Goal: Obtain resource: Download file/media

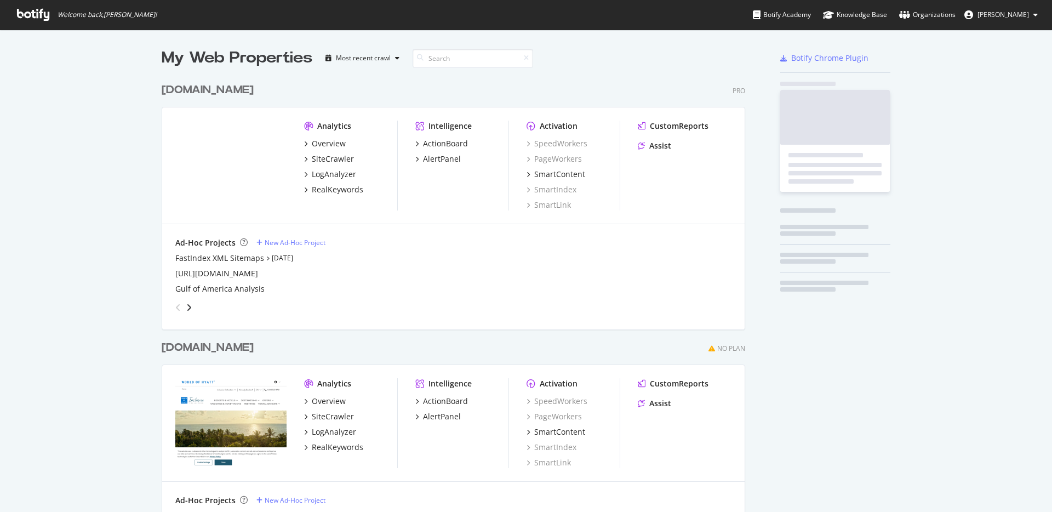
scroll to position [504, 1036]
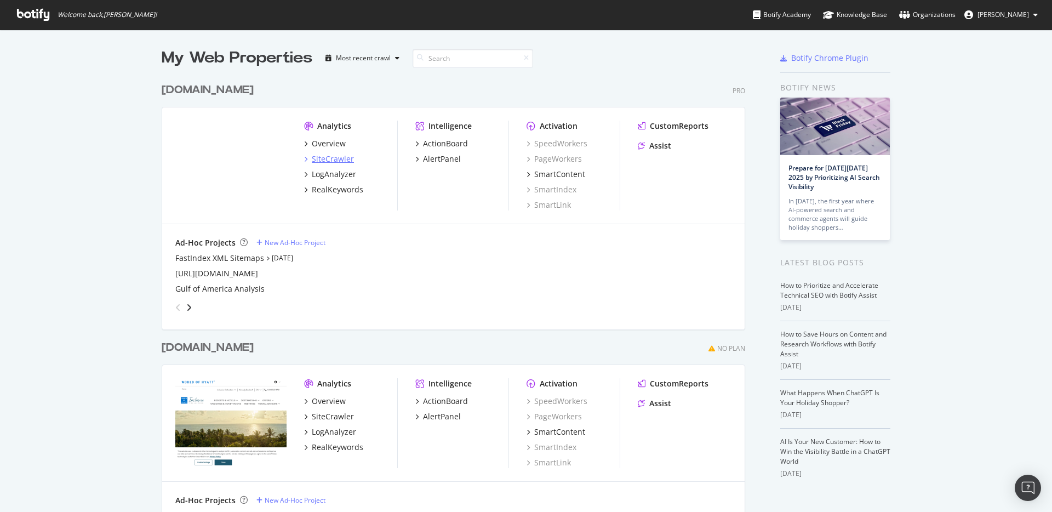
click at [323, 161] on div "SiteCrawler" at bounding box center [333, 158] width 42 height 11
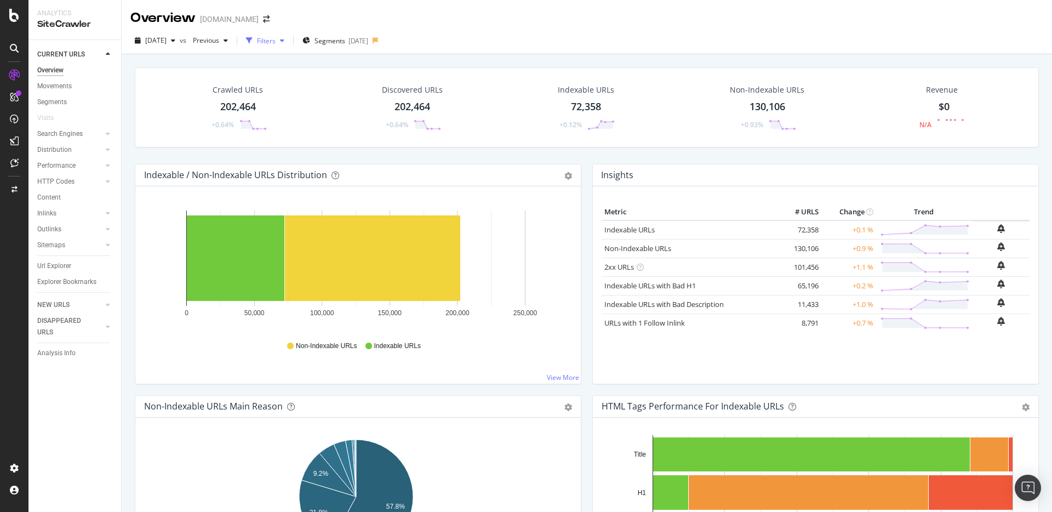
click at [276, 43] on div "Filters" at bounding box center [266, 40] width 19 height 9
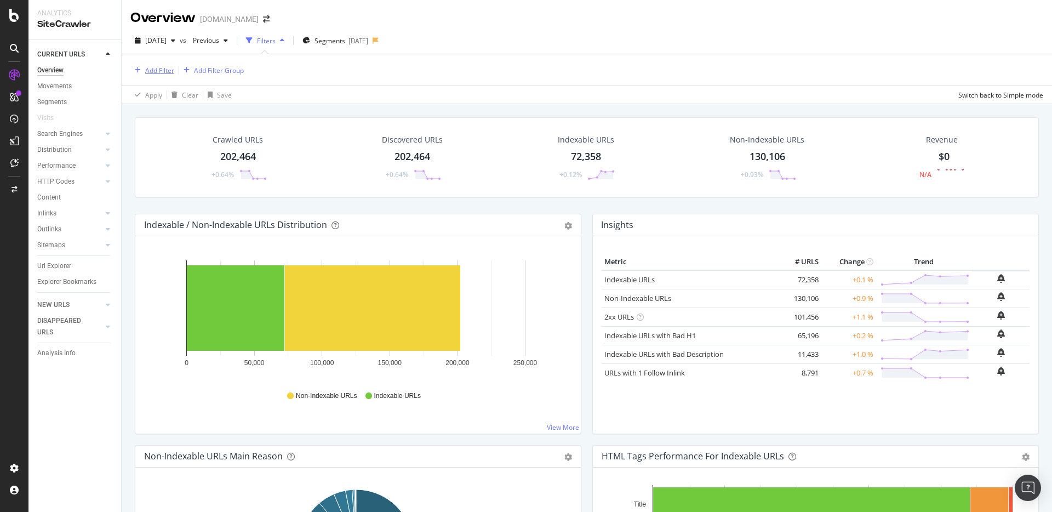
click at [148, 73] on div "Add Filter" at bounding box center [159, 70] width 29 height 9
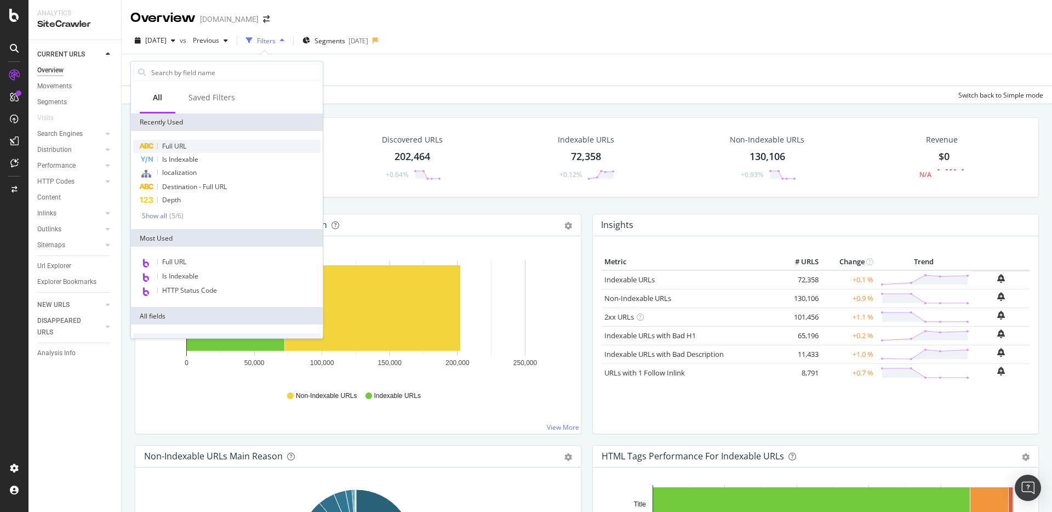
click at [176, 144] on span "Full URL" at bounding box center [174, 145] width 24 height 9
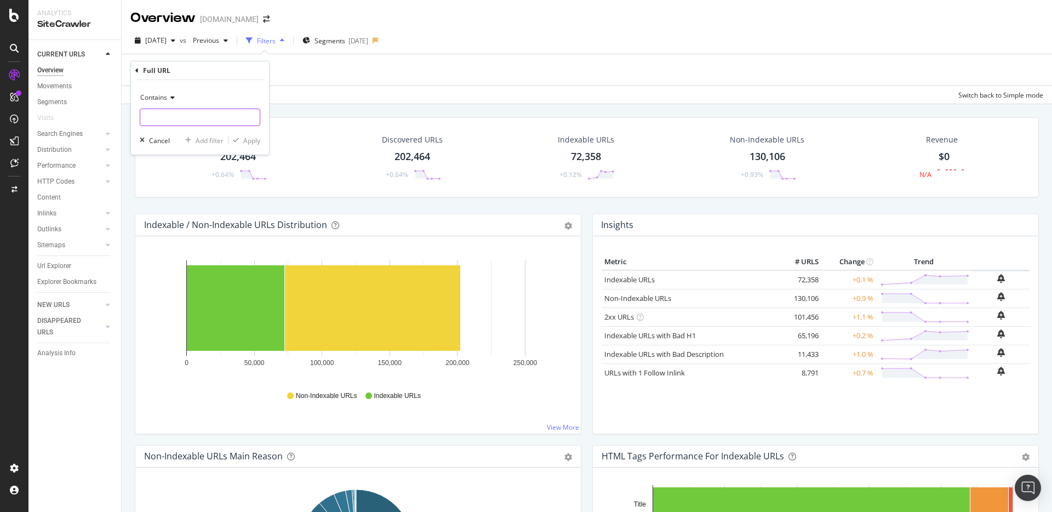
click at [178, 117] on input "text" at bounding box center [199, 117] width 119 height 18
type input "/gp"
click at [256, 145] on div "Apply" at bounding box center [251, 140] width 17 height 9
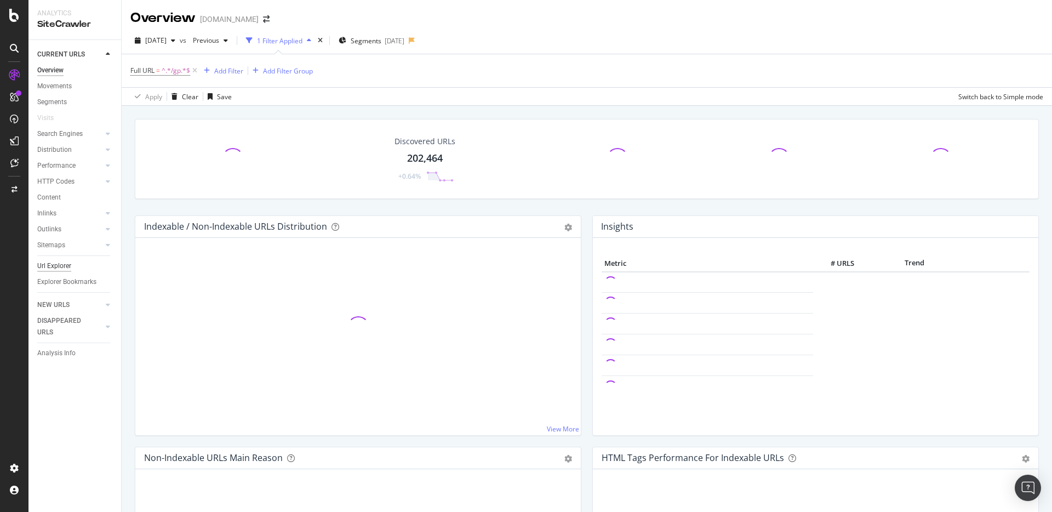
click at [61, 270] on div "Url Explorer" at bounding box center [54, 266] width 34 height 12
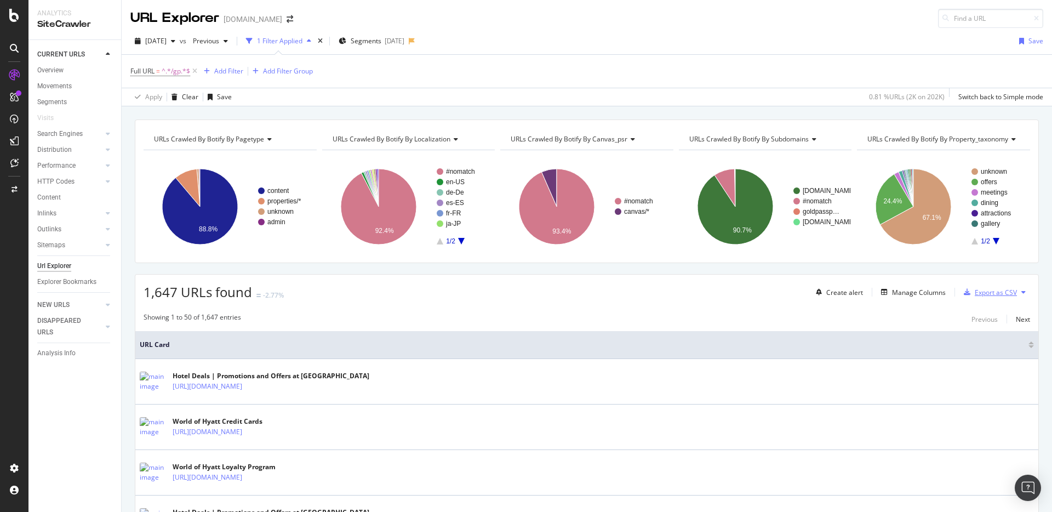
click at [980, 296] on div "Export as CSV" at bounding box center [996, 292] width 42 height 9
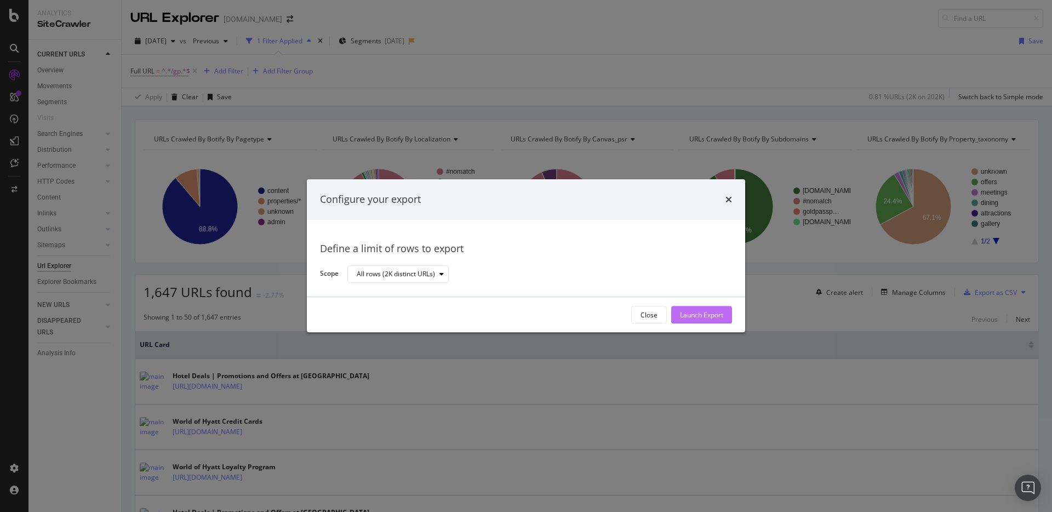
click at [722, 319] on div "Launch Export" at bounding box center [701, 315] width 43 height 16
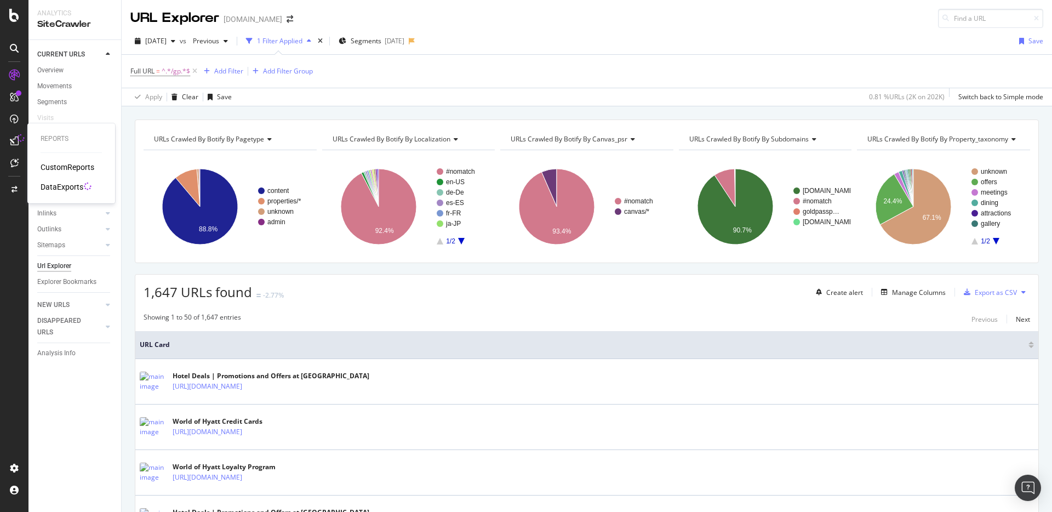
click at [54, 186] on div "DataExports" at bounding box center [62, 186] width 43 height 11
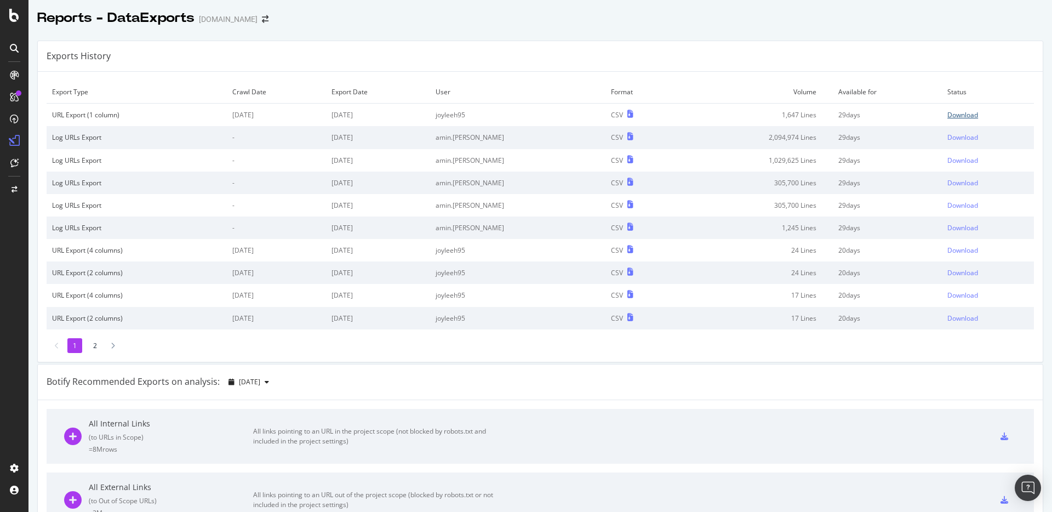
click at [953, 115] on div "Download" at bounding box center [962, 114] width 31 height 9
click at [67, 123] on div "SiteCrawler" at bounding box center [60, 121] width 39 height 11
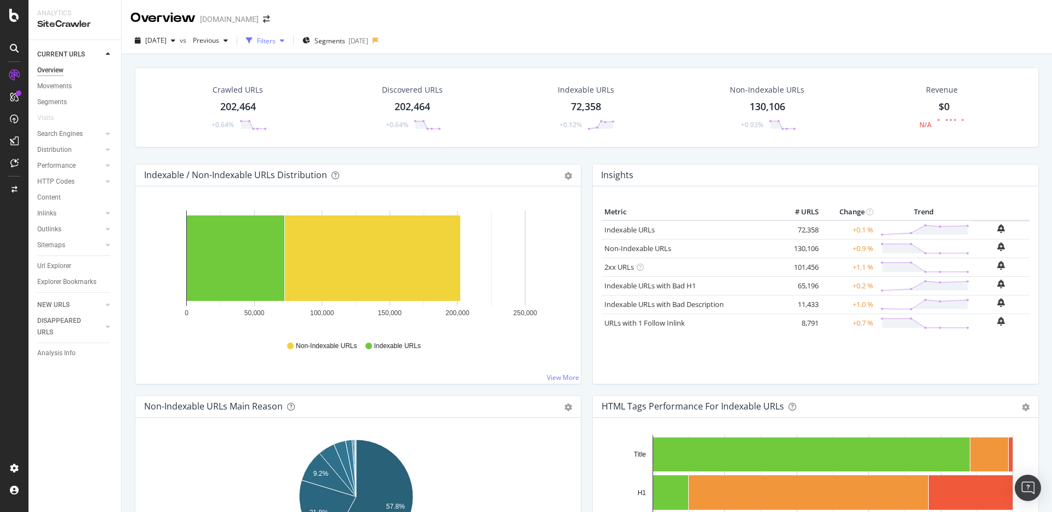
click at [253, 41] on icon "button" at bounding box center [249, 40] width 7 height 7
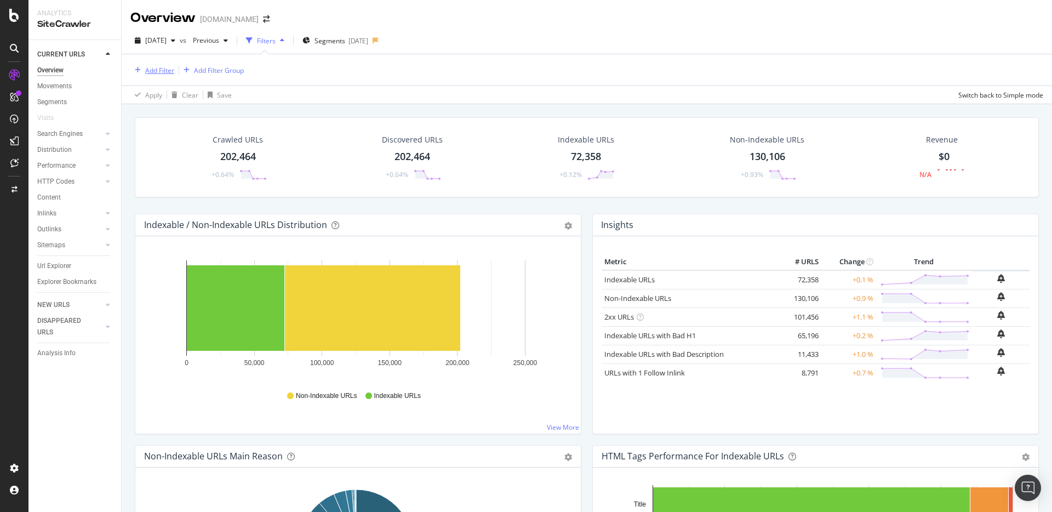
click at [159, 70] on div "Add Filter" at bounding box center [159, 70] width 29 height 9
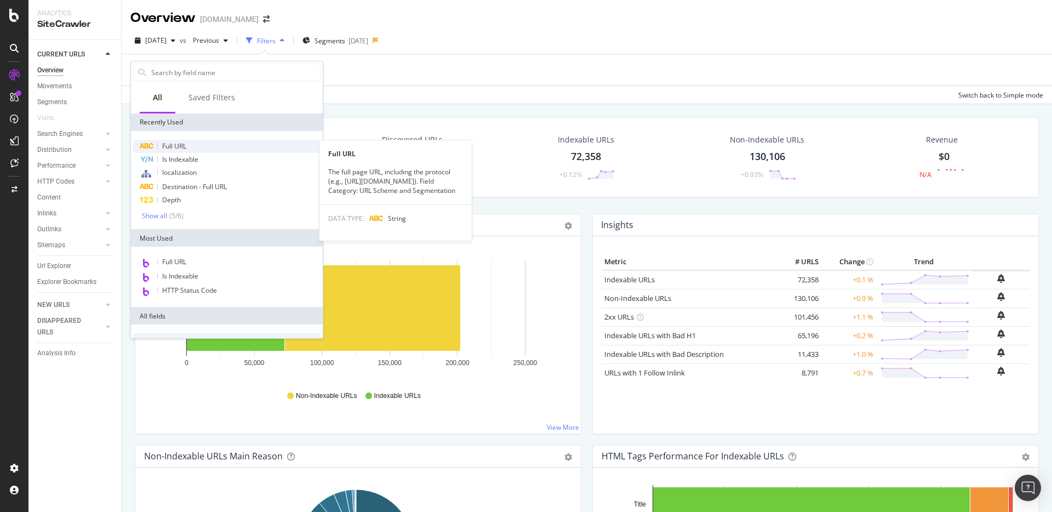
click at [206, 147] on div "Full URL" at bounding box center [226, 146] width 187 height 13
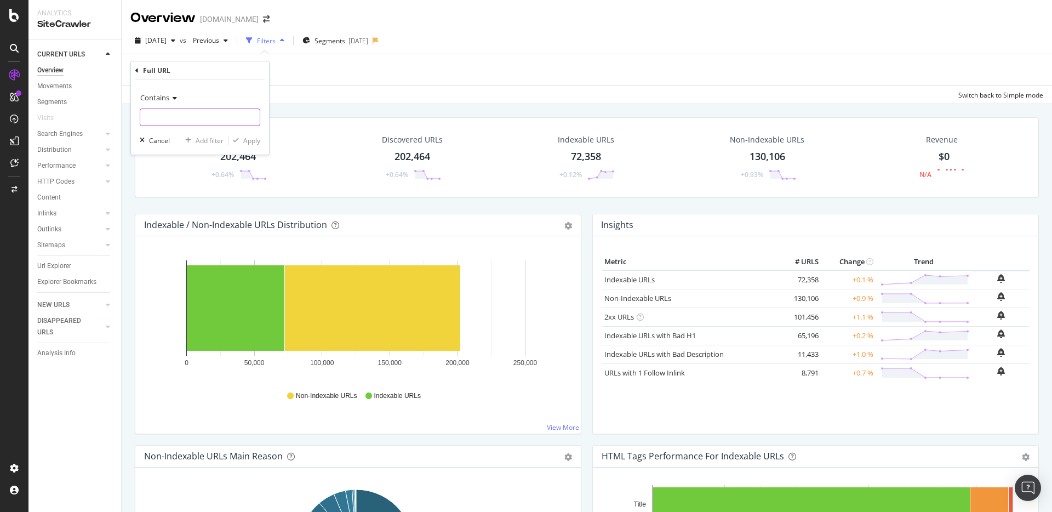
click at [178, 112] on input "text" at bounding box center [199, 117] width 119 height 18
click at [166, 102] on span "Contains" at bounding box center [154, 98] width 29 height 10
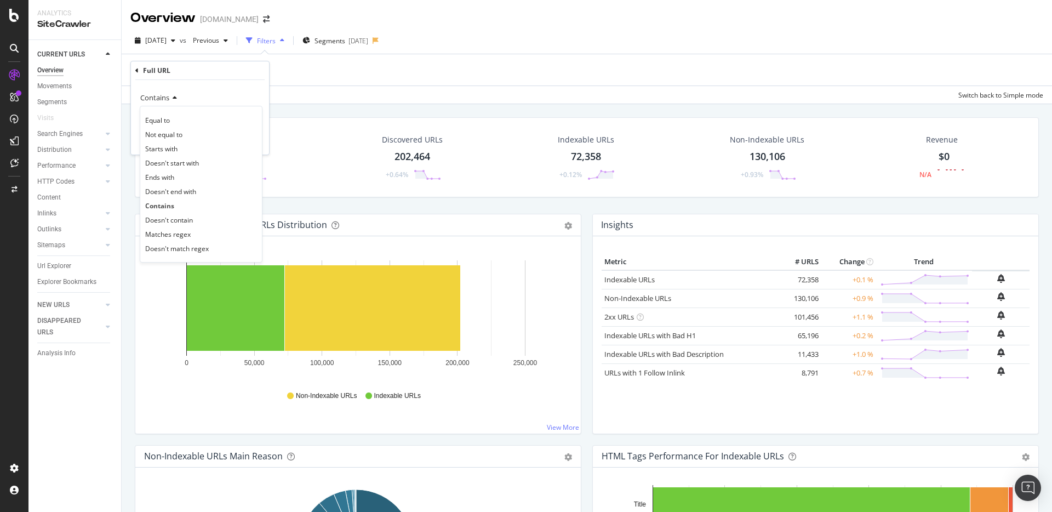
click at [165, 99] on span "Contains" at bounding box center [154, 98] width 29 height 10
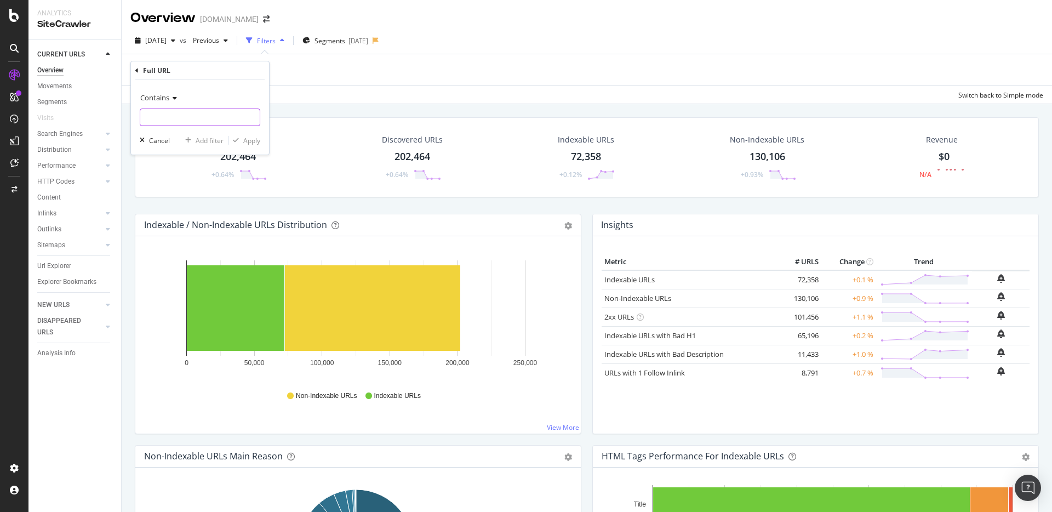
click at [172, 113] on input "text" at bounding box center [199, 117] width 119 height 18
click at [156, 100] on span "Contains" at bounding box center [154, 98] width 29 height 10
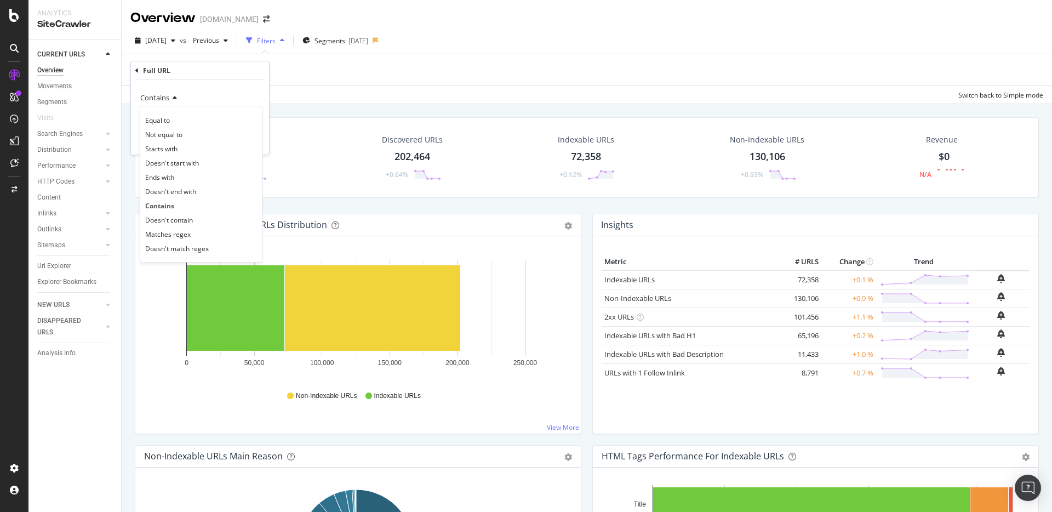
click at [180, 93] on div "Contains" at bounding box center [200, 98] width 121 height 18
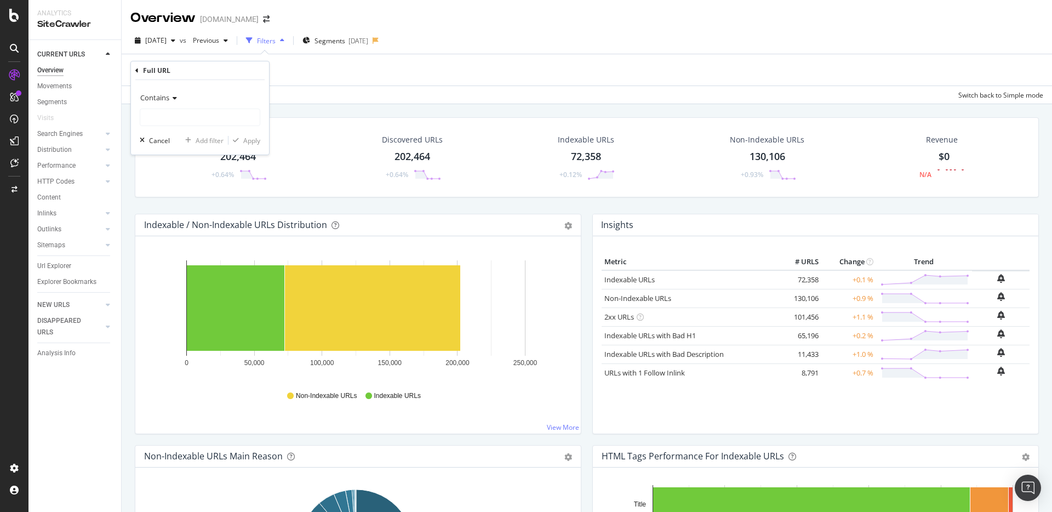
click at [136, 70] on icon at bounding box center [136, 70] width 3 height 7
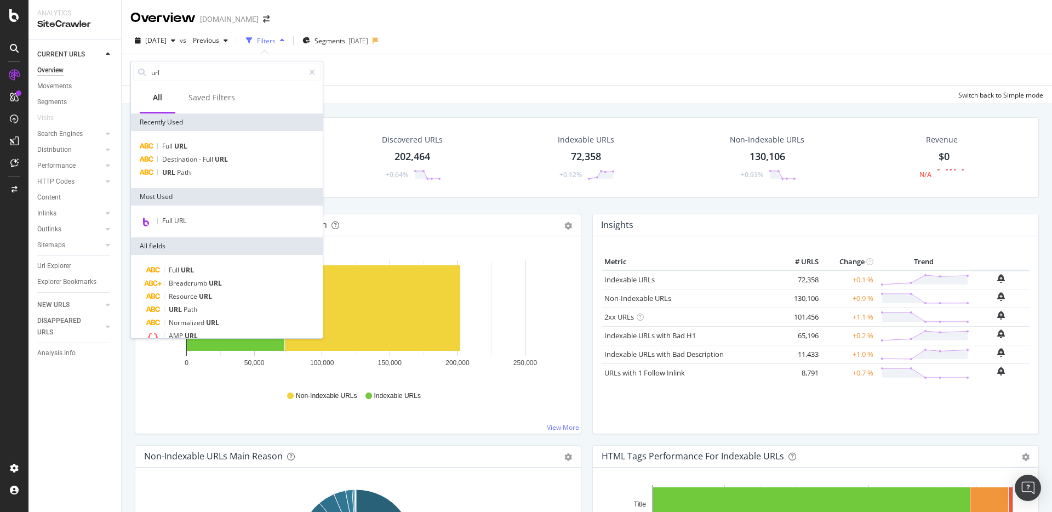
type input "url"
click at [432, 104] on div "Crawled URLs 202,464 +0.64% Discovered URLs 202,464 +0.64% Indexable URLs 72,35…" at bounding box center [587, 360] width 930 height 512
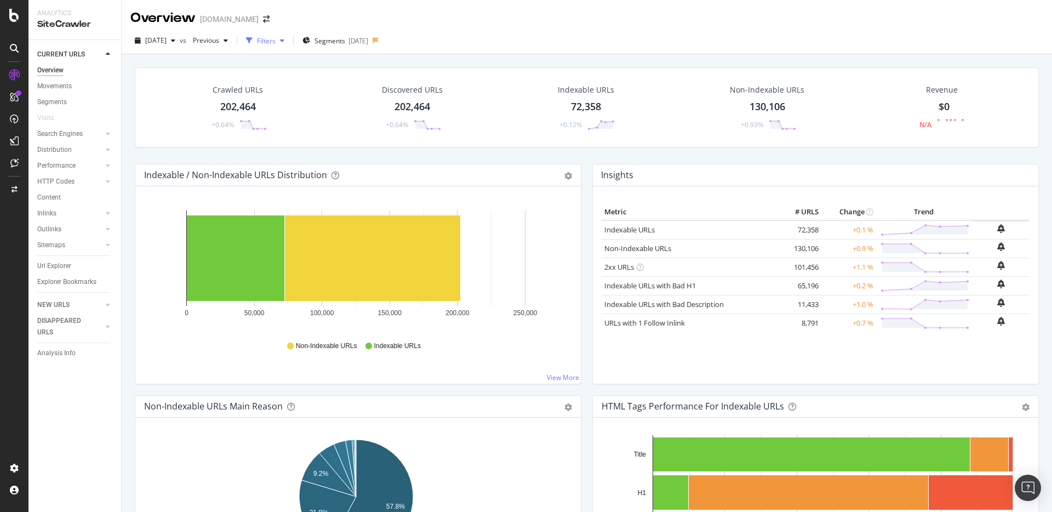
click at [284, 41] on icon "button" at bounding box center [282, 40] width 4 height 7
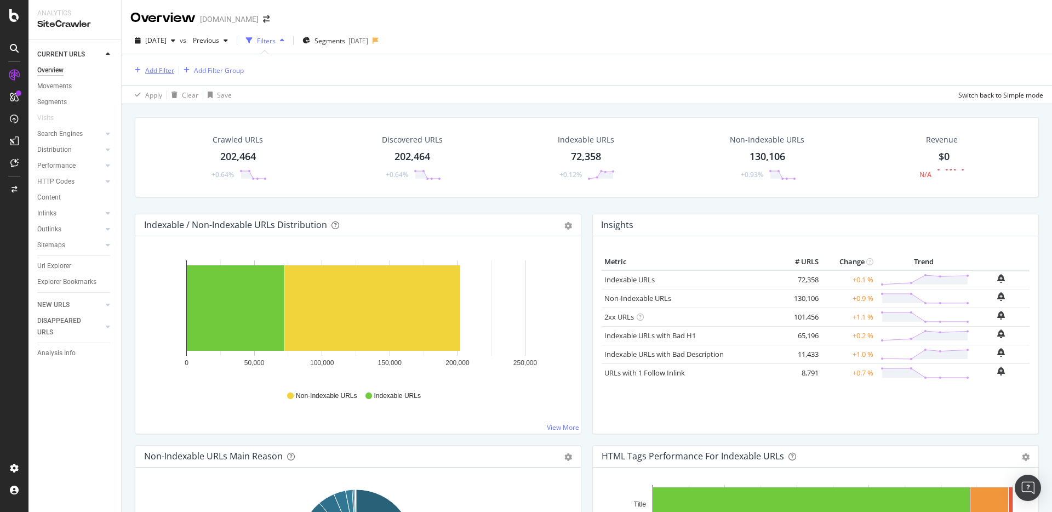
click at [156, 65] on div "Add Filter" at bounding box center [152, 70] width 44 height 12
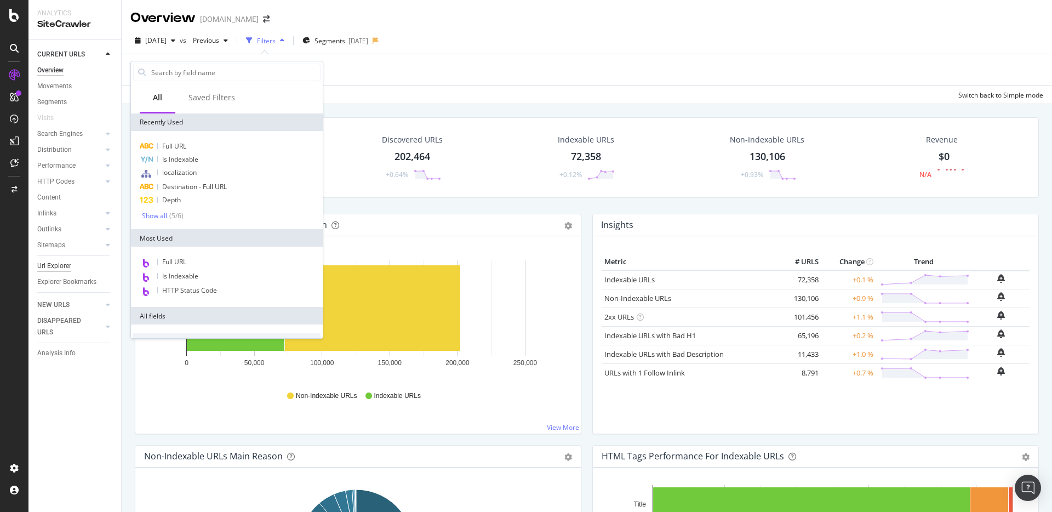
click at [67, 266] on div "Url Explorer" at bounding box center [54, 266] width 34 height 12
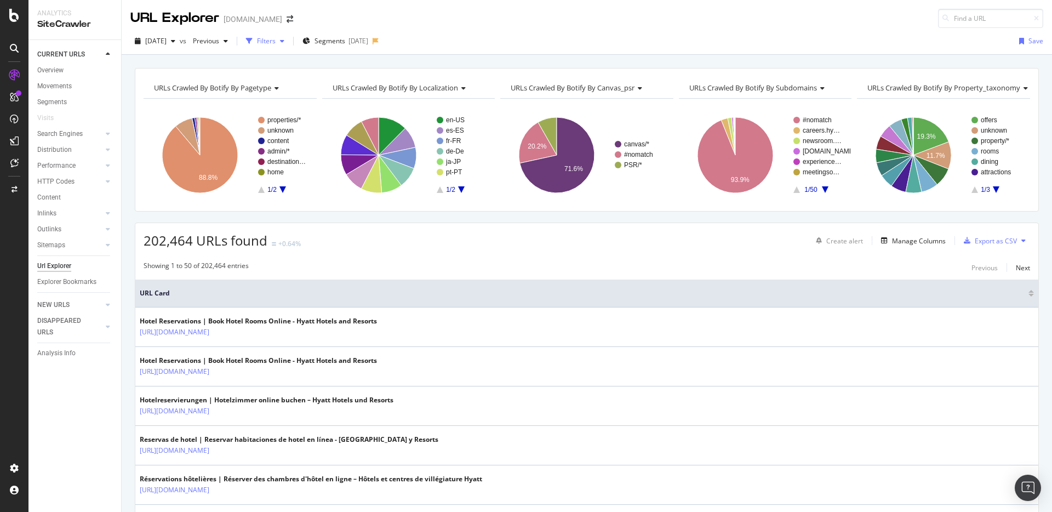
click at [276, 41] on div "Filters" at bounding box center [266, 40] width 19 height 9
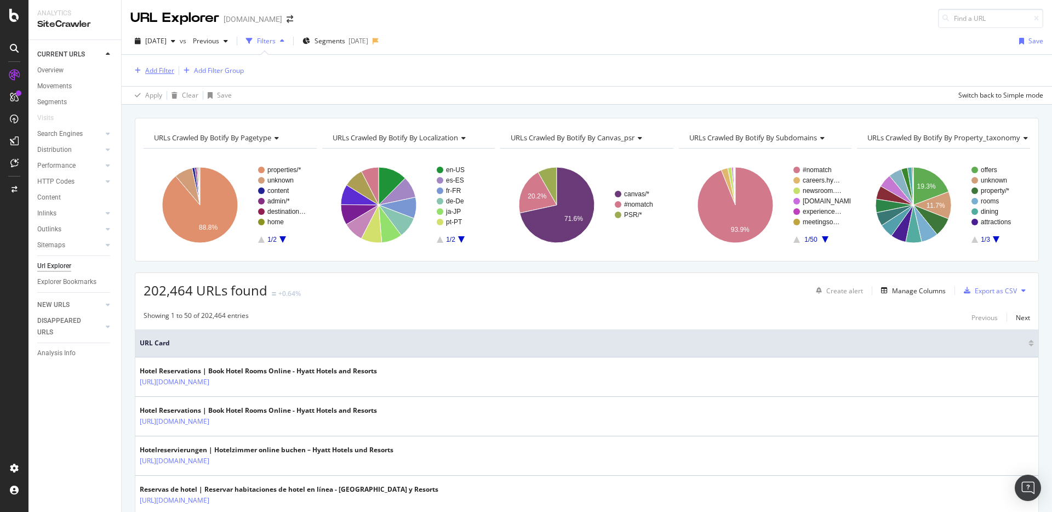
click at [142, 74] on div "Add Filter" at bounding box center [152, 71] width 44 height 12
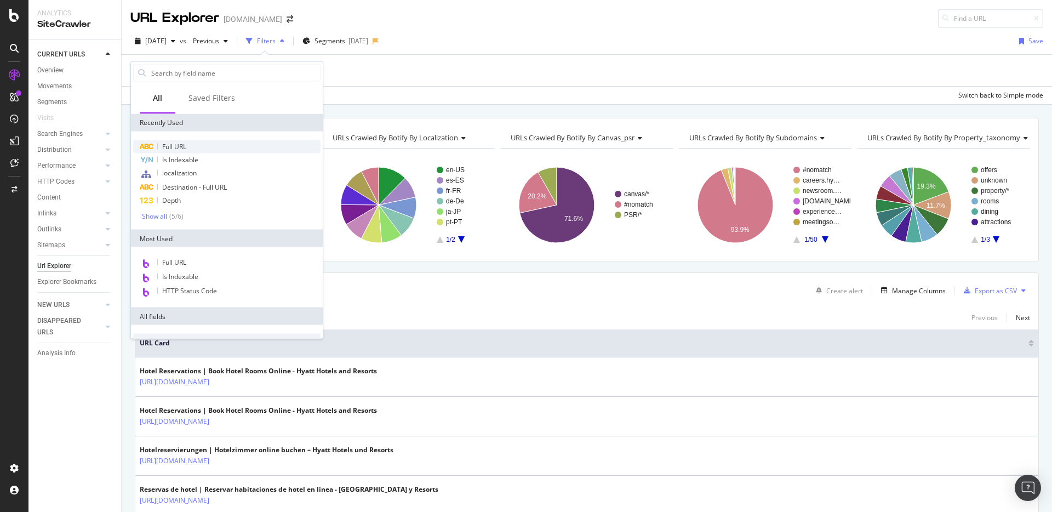
click at [170, 140] on div "Full URL" at bounding box center [226, 146] width 187 height 13
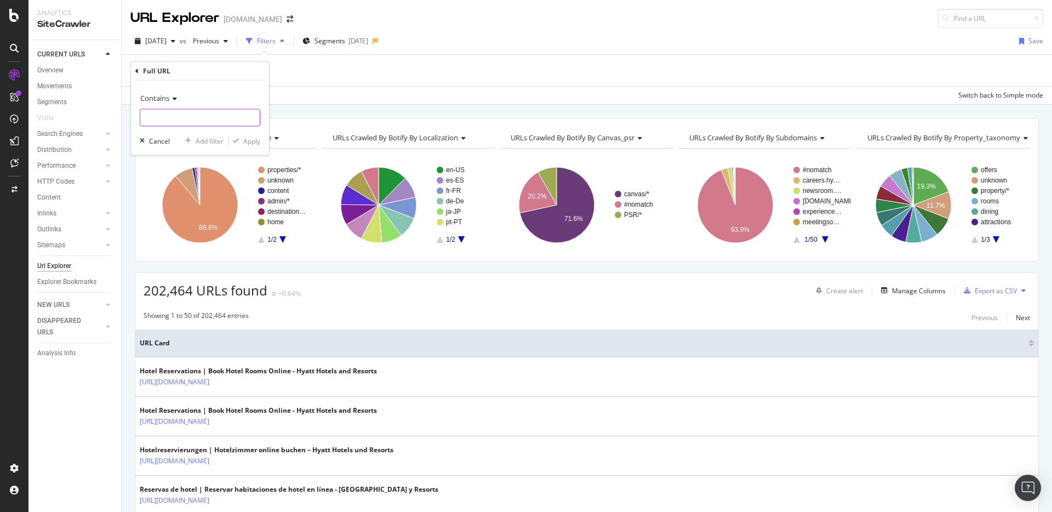
click at [174, 119] on input "text" at bounding box center [199, 118] width 119 height 18
click at [164, 73] on div "Add Filter" at bounding box center [159, 70] width 29 height 9
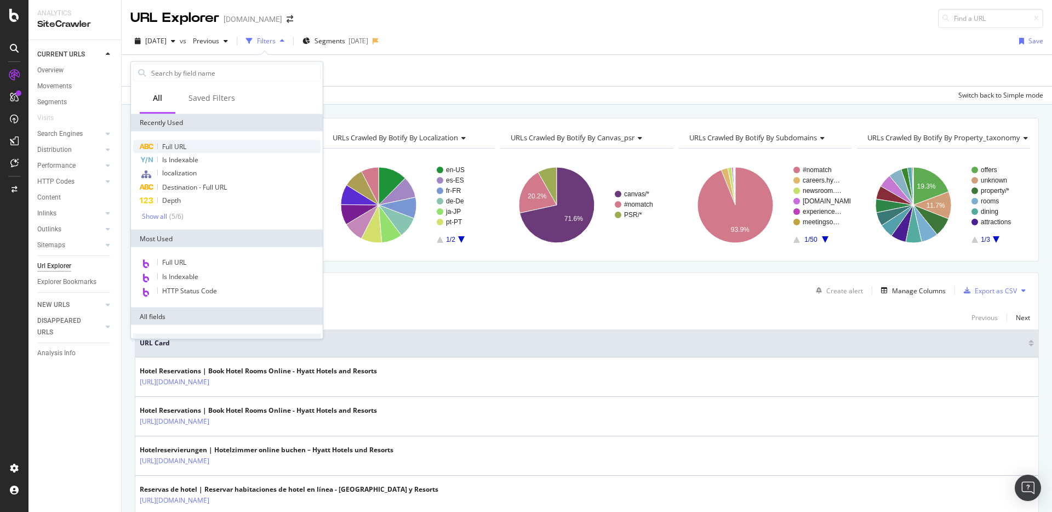
click at [188, 150] on div "Full URL" at bounding box center [226, 146] width 187 height 13
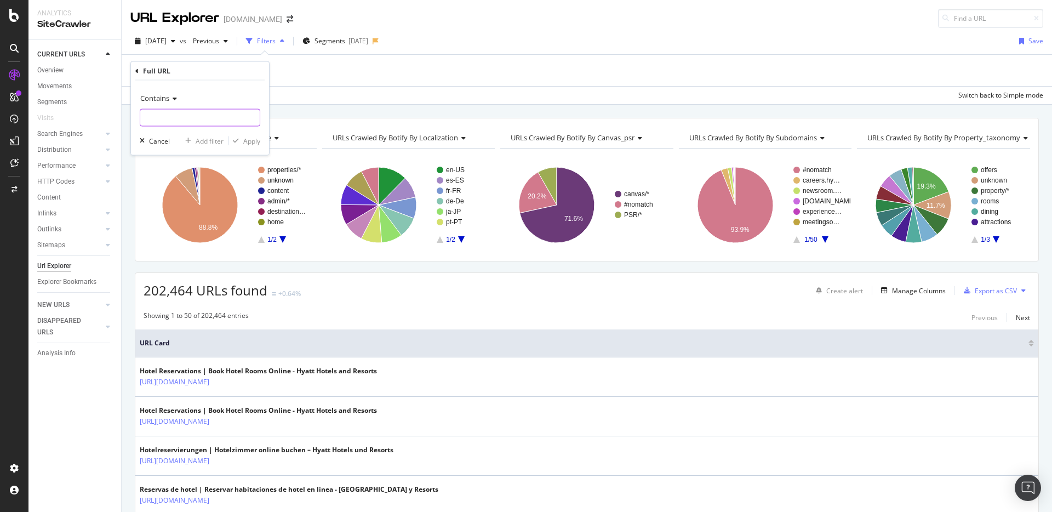
click at [197, 121] on input "text" at bounding box center [199, 118] width 119 height 18
type input "/gp"
click at [257, 144] on div "Apply" at bounding box center [251, 140] width 17 height 9
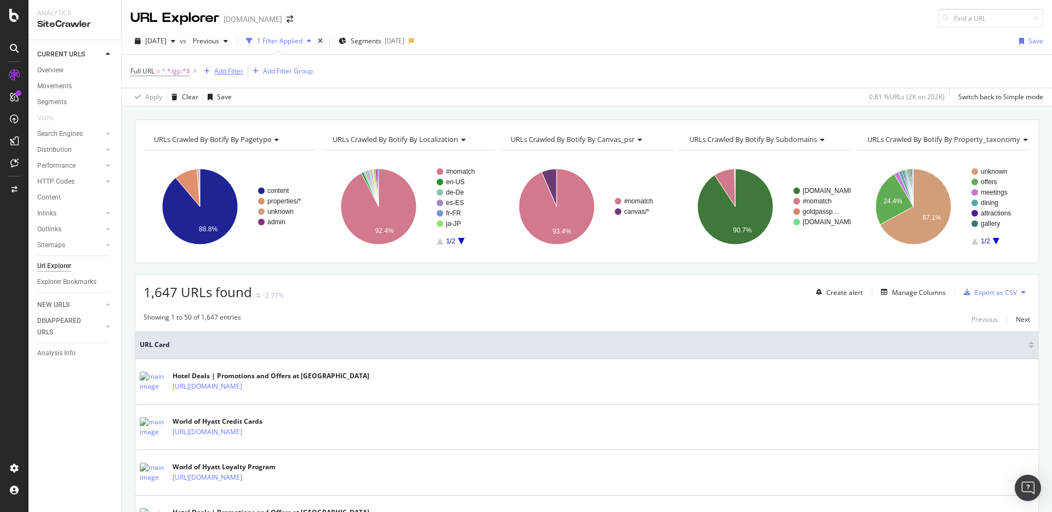
click at [236, 73] on div "Add Filter" at bounding box center [228, 70] width 29 height 9
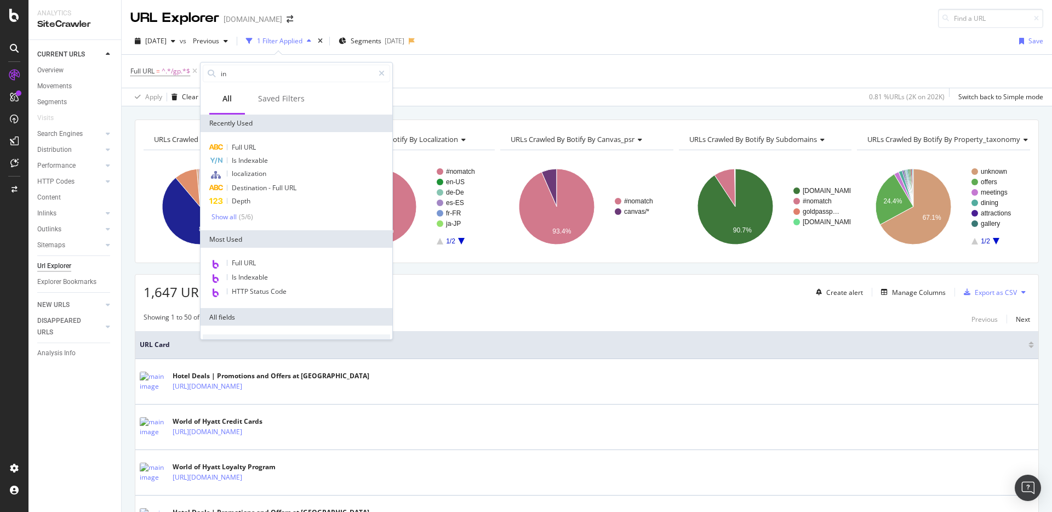
type input "i"
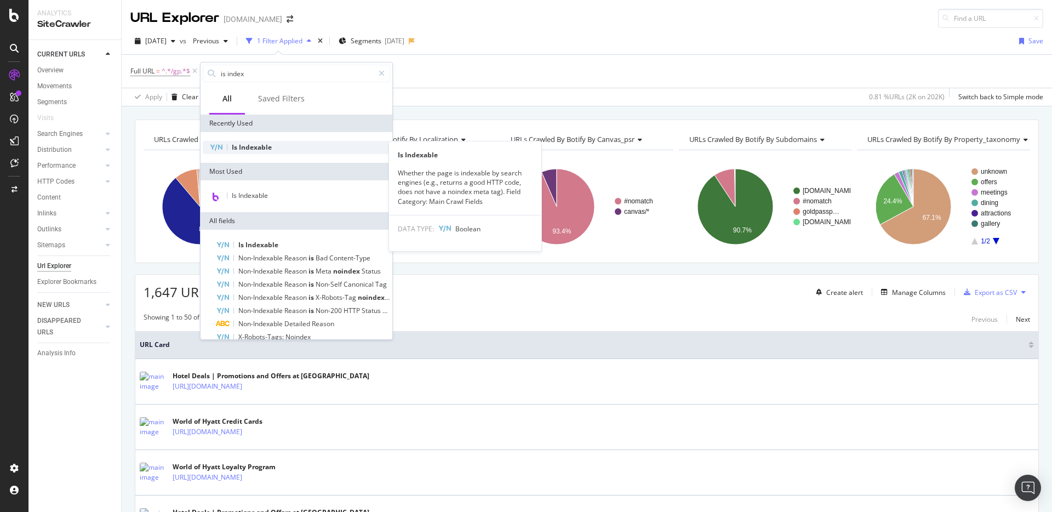
type input "is index"
click at [258, 141] on div "Is Indexable" at bounding box center [296, 147] width 187 height 13
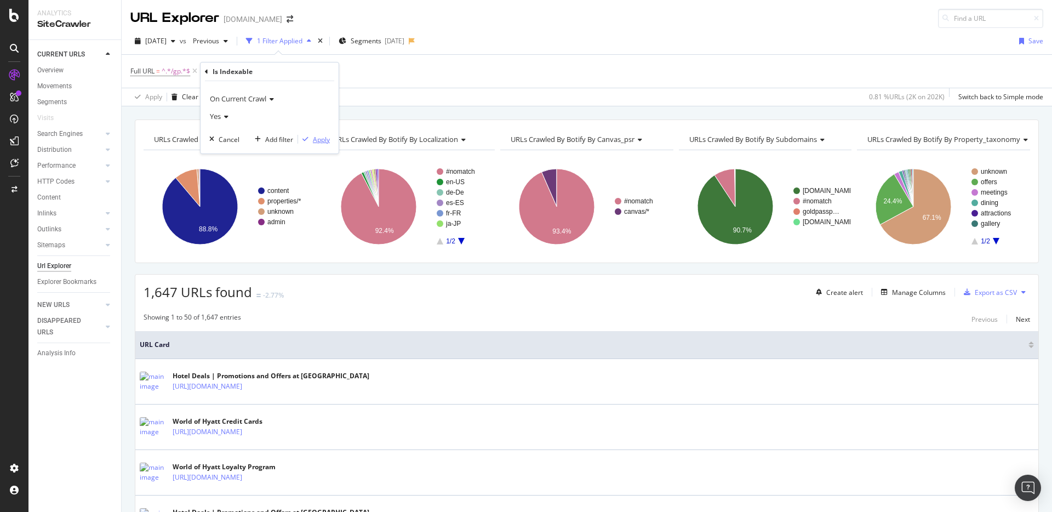
click at [322, 142] on div "Apply" at bounding box center [321, 139] width 17 height 9
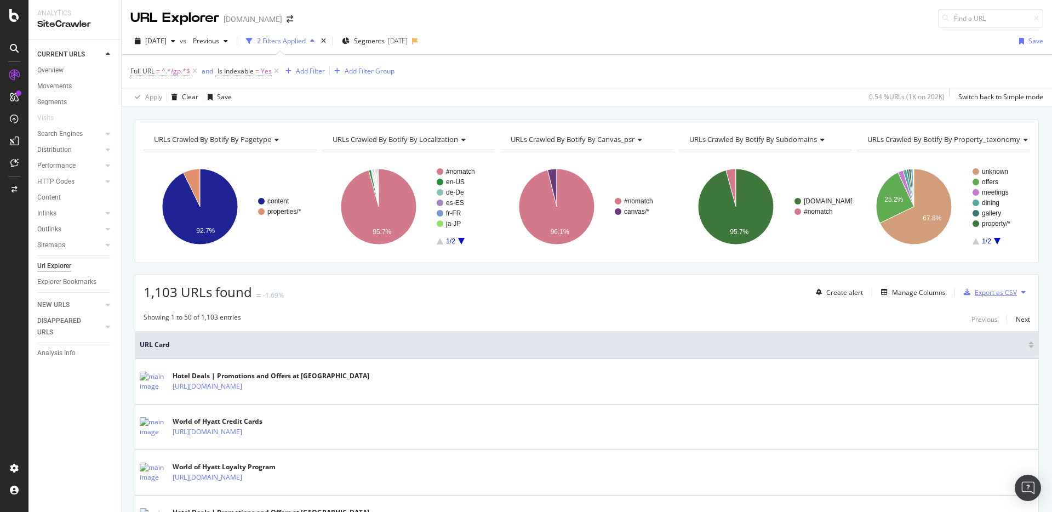
click at [991, 294] on div "Export as CSV" at bounding box center [996, 292] width 42 height 9
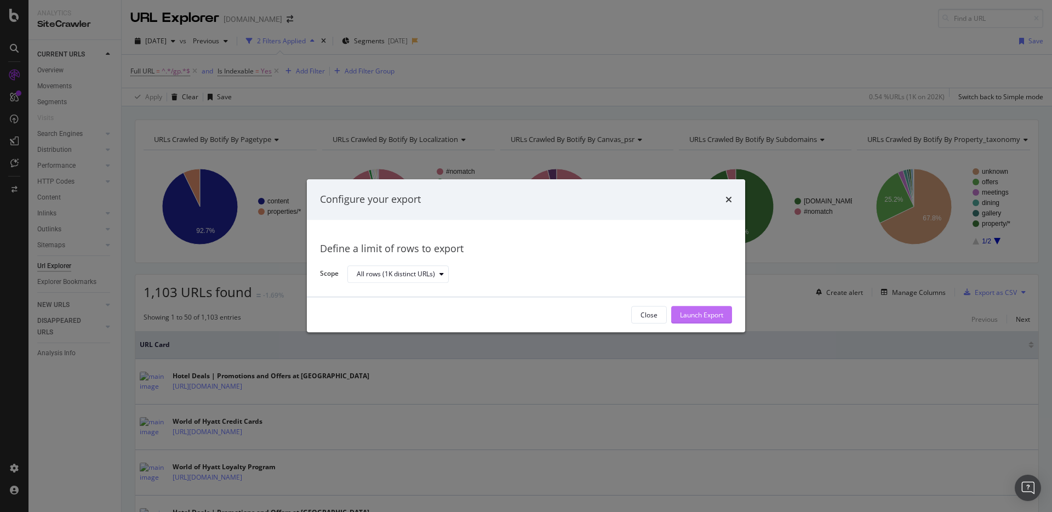
click at [705, 317] on div "Launch Export" at bounding box center [701, 314] width 43 height 9
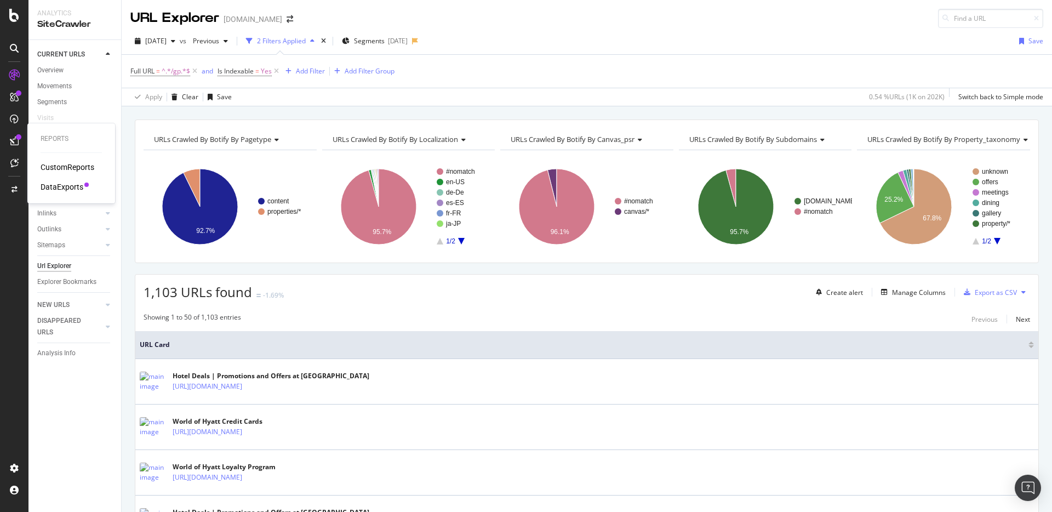
click at [78, 186] on div "DataExports" at bounding box center [62, 186] width 43 height 11
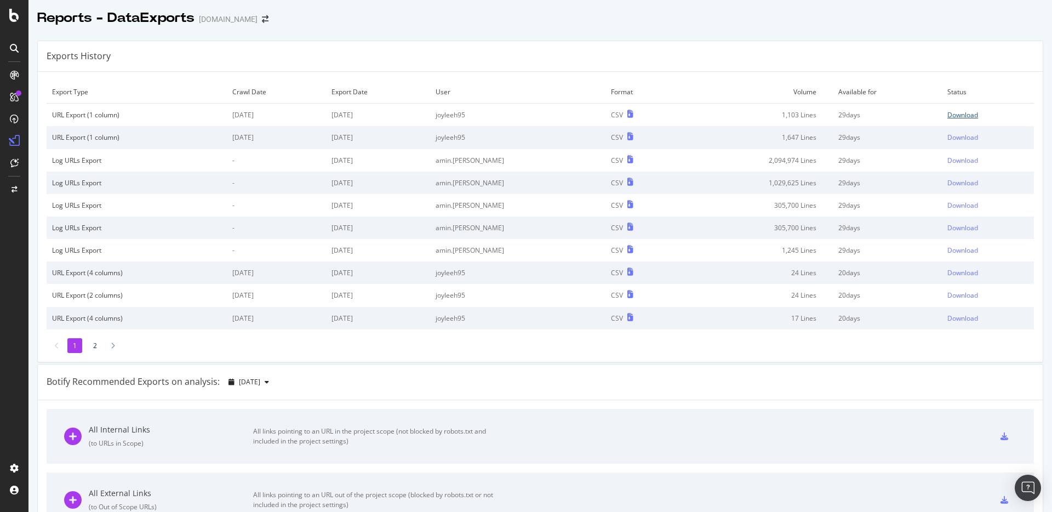
click at [962, 114] on link "Download" at bounding box center [987, 114] width 81 height 9
click at [750, 113] on td "1,103 Lines" at bounding box center [755, 115] width 153 height 23
click at [947, 114] on div "Download" at bounding box center [962, 114] width 31 height 9
